Goal: Information Seeking & Learning: Learn about a topic

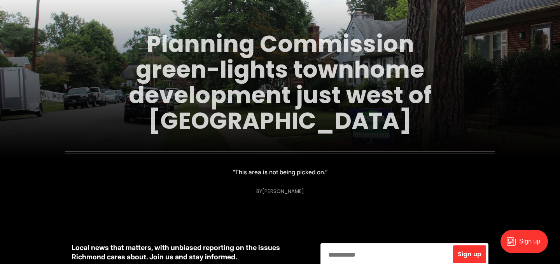
click at [187, 98] on link "Planning Commission green-lights townhome development just west of [GEOGRAPHIC_…" at bounding box center [280, 83] width 303 height 110
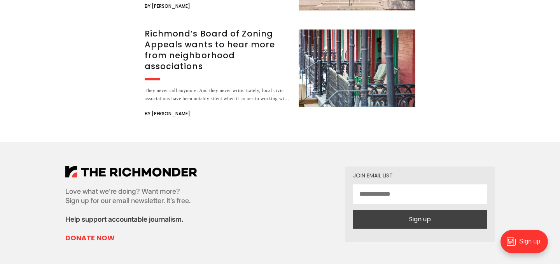
scroll to position [3247, 0]
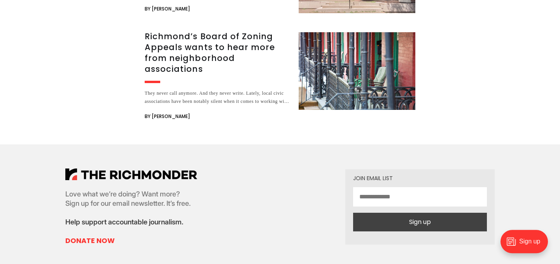
drag, startPoint x: 557, startPoint y: 25, endPoint x: 54, endPoint y: 18, distance: 502.4
click at [210, 56] on h3 "Richmond’s Board of Zoning Appeals wants to hear more from neighborhood associa…" at bounding box center [217, 53] width 145 height 44
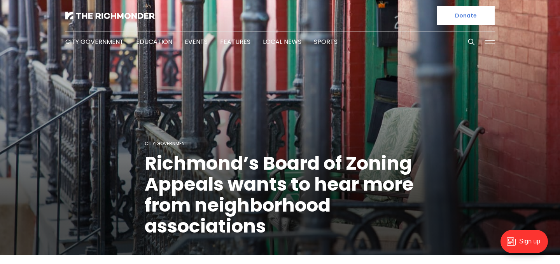
click at [516, 55] on figcaption "City Government Richmond’s Board of Zoning Appeals wants to hear more from neig…" at bounding box center [280, 129] width 560 height 254
